Goal: Task Accomplishment & Management: Manage account settings

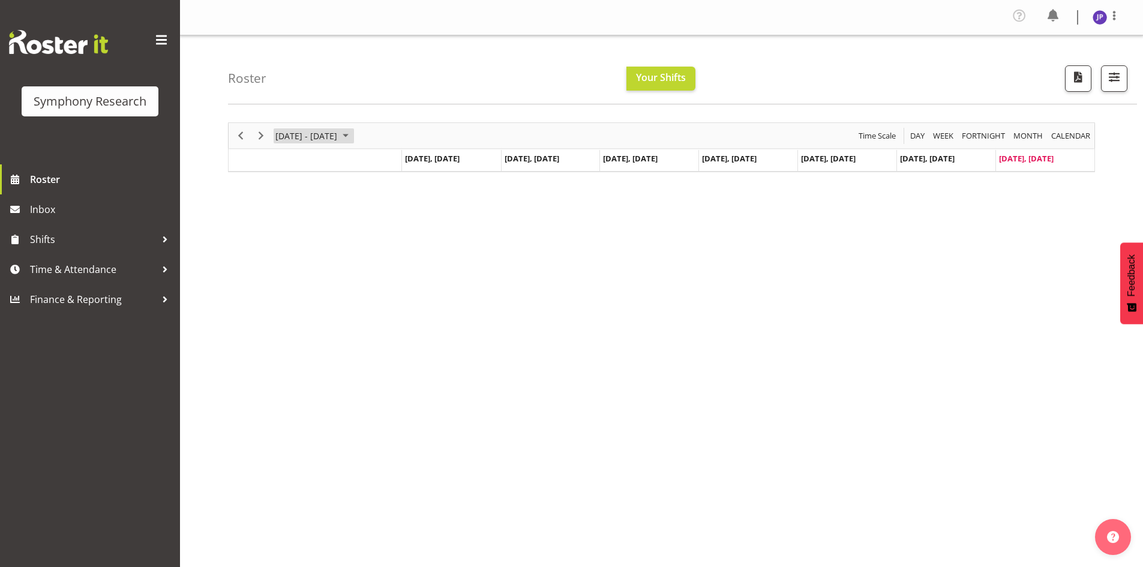
click at [353, 134] on span "August 25 - 31, 2025" at bounding box center [345, 135] width 14 height 15
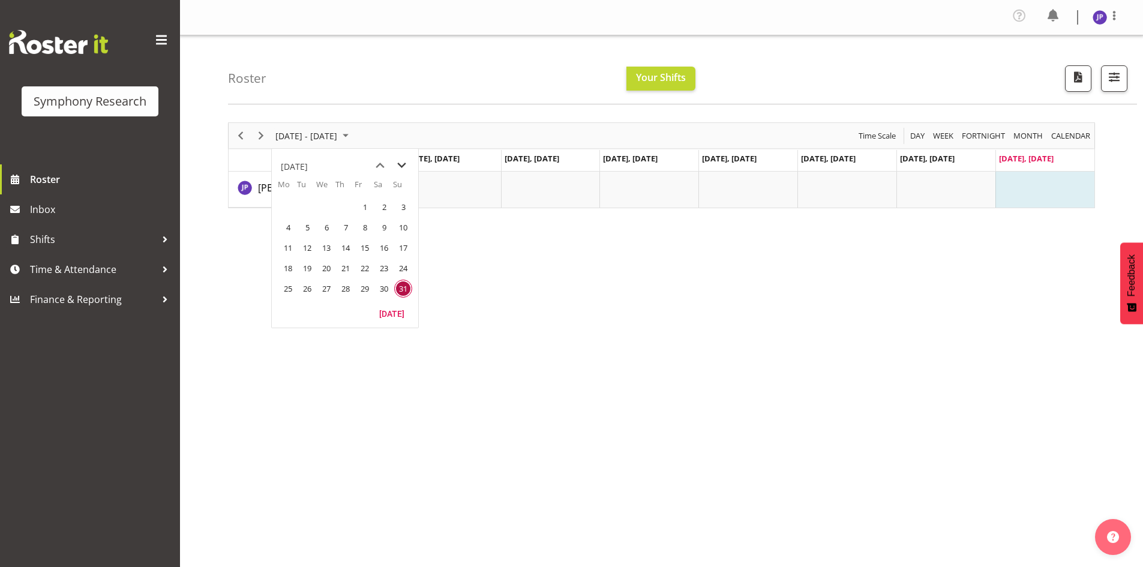
click at [402, 167] on span "next month" at bounding box center [401, 166] width 21 height 22
click at [288, 205] on span "1" at bounding box center [288, 207] width 18 height 18
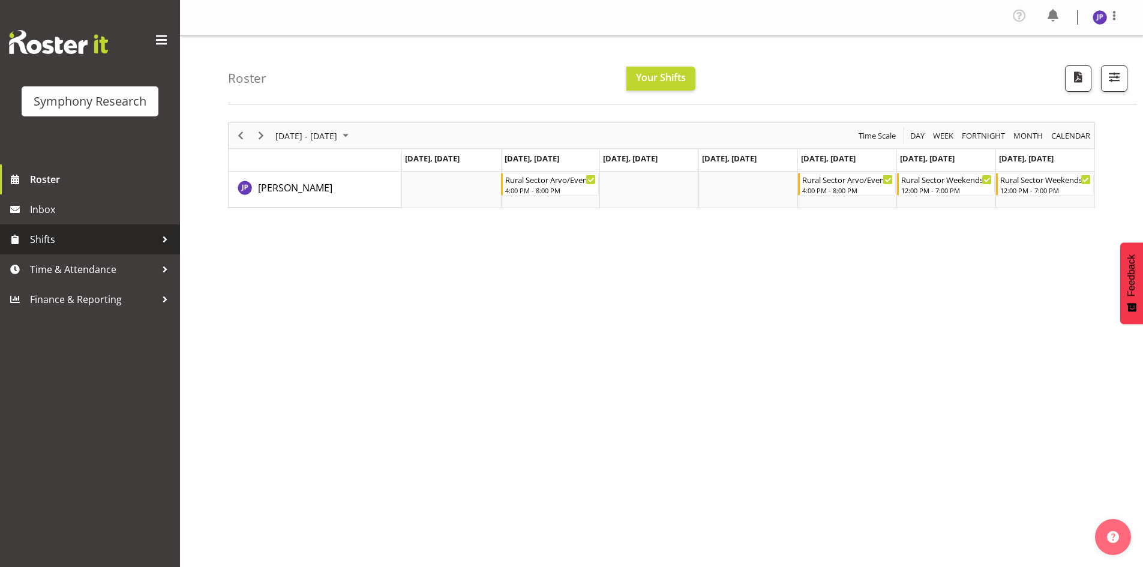
click at [164, 240] on div at bounding box center [165, 239] width 18 height 18
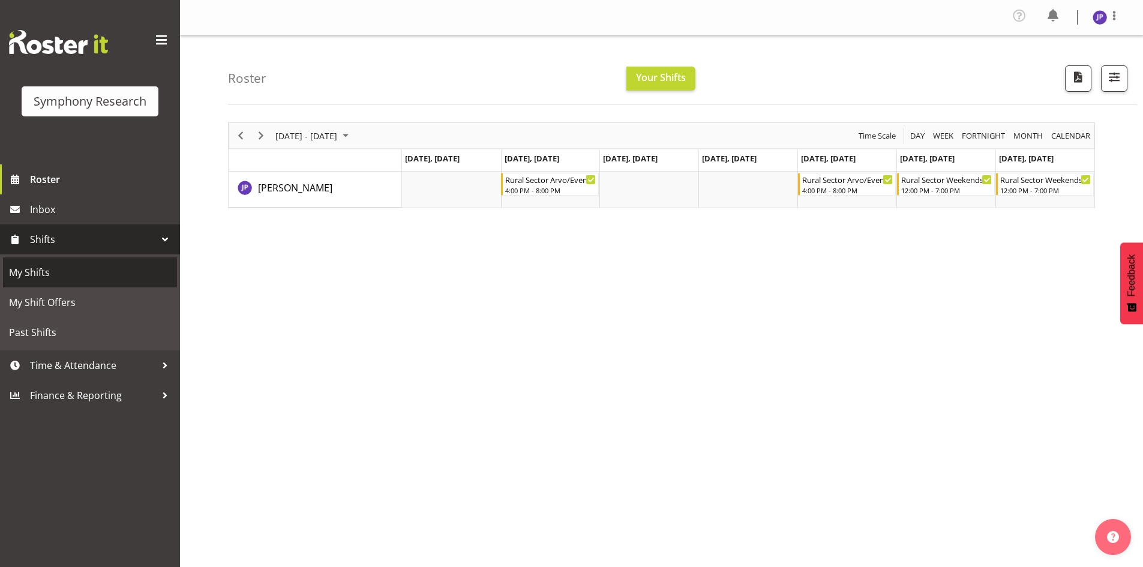
click at [63, 269] on span "My Shifts" at bounding box center [90, 272] width 162 height 18
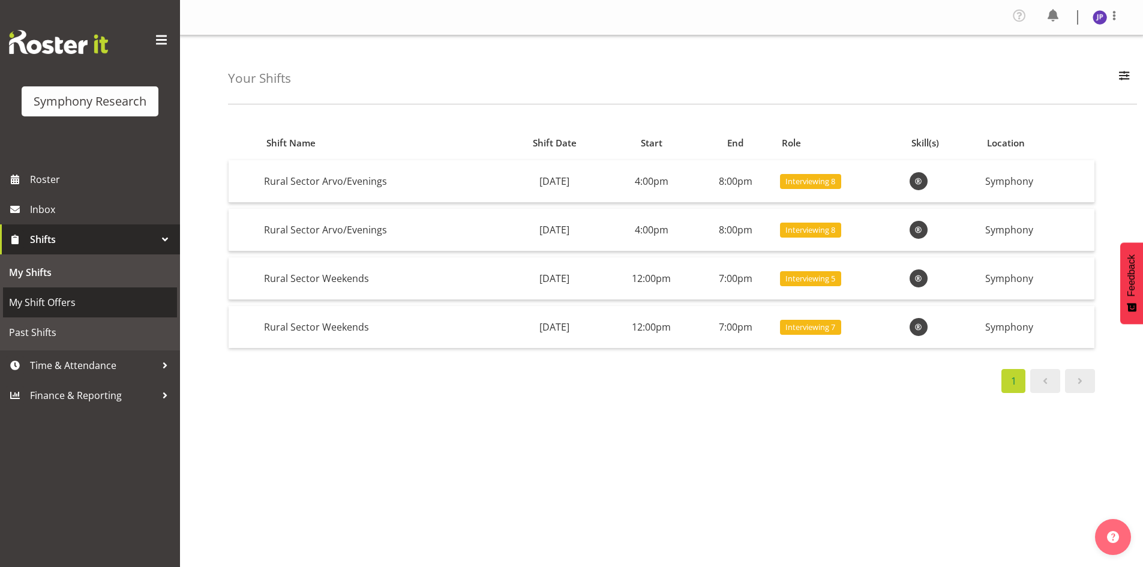
click at [57, 299] on span "My Shift Offers" at bounding box center [90, 302] width 162 height 18
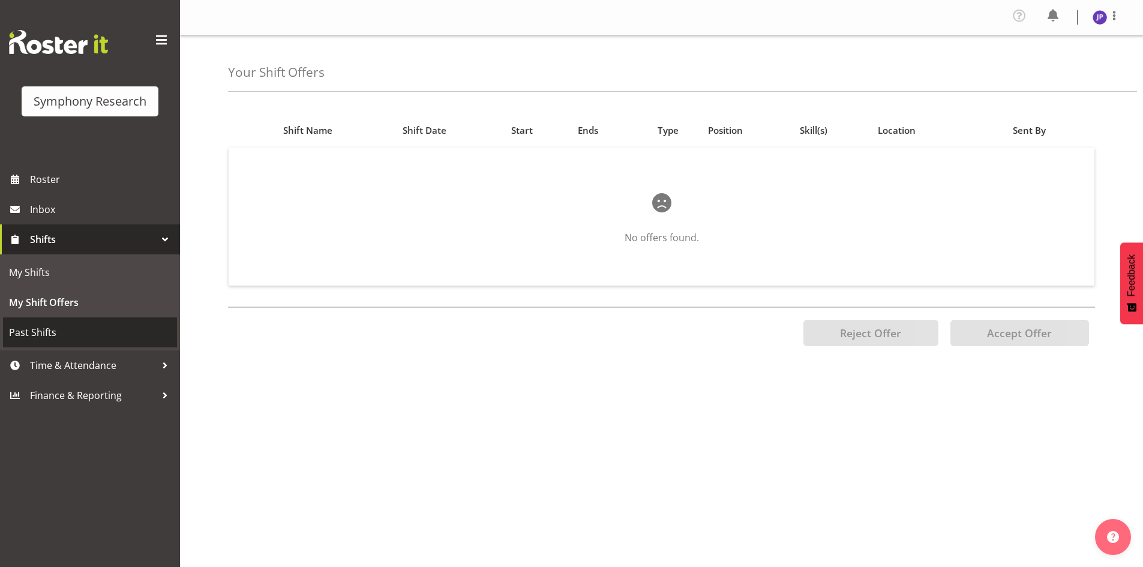
click at [41, 331] on span "Past Shifts" at bounding box center [90, 332] width 162 height 18
